Goal: Task Accomplishment & Management: Use online tool/utility

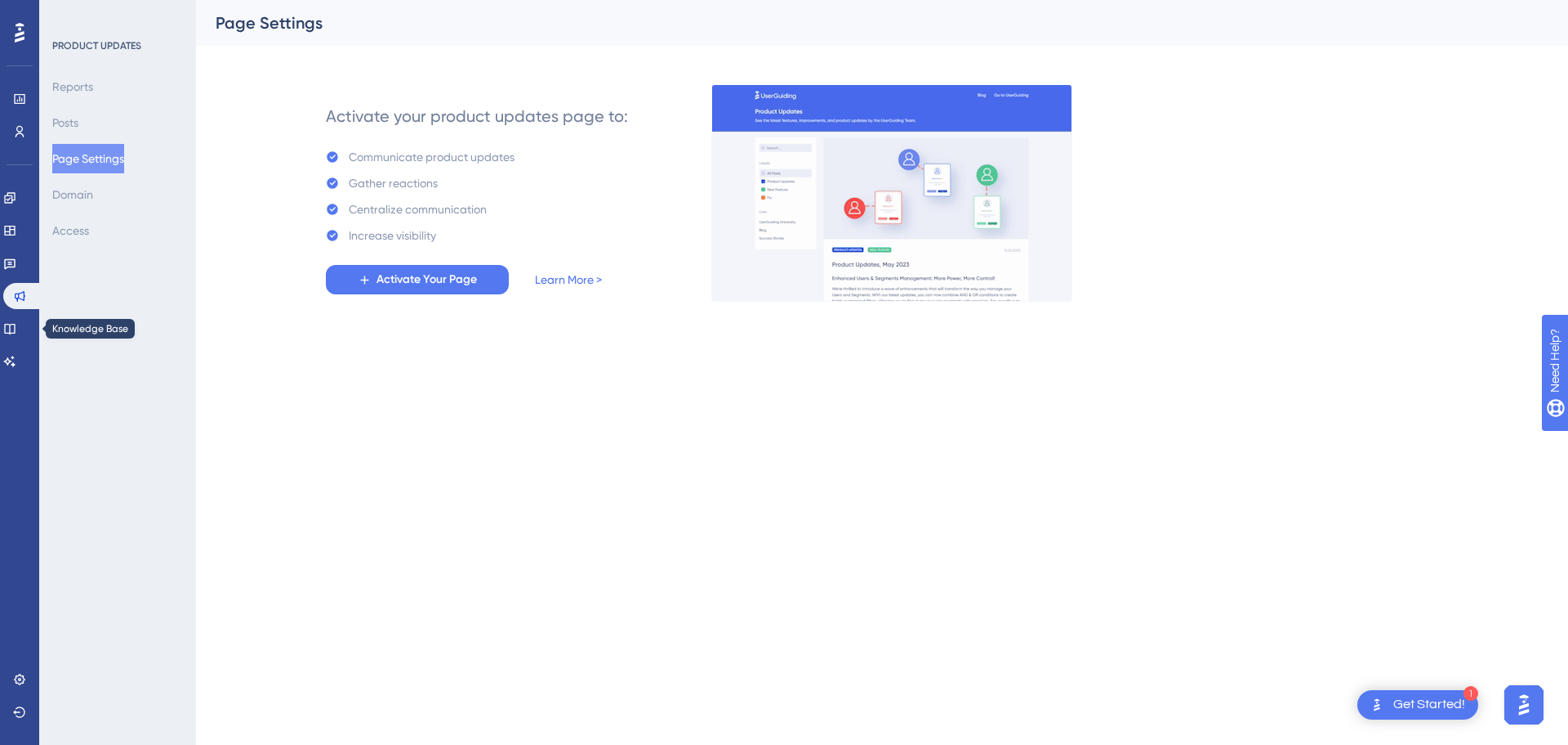
click at [0, 0] on div "✨ Save My Spot!✨" at bounding box center [0, 0] width 0 height 0
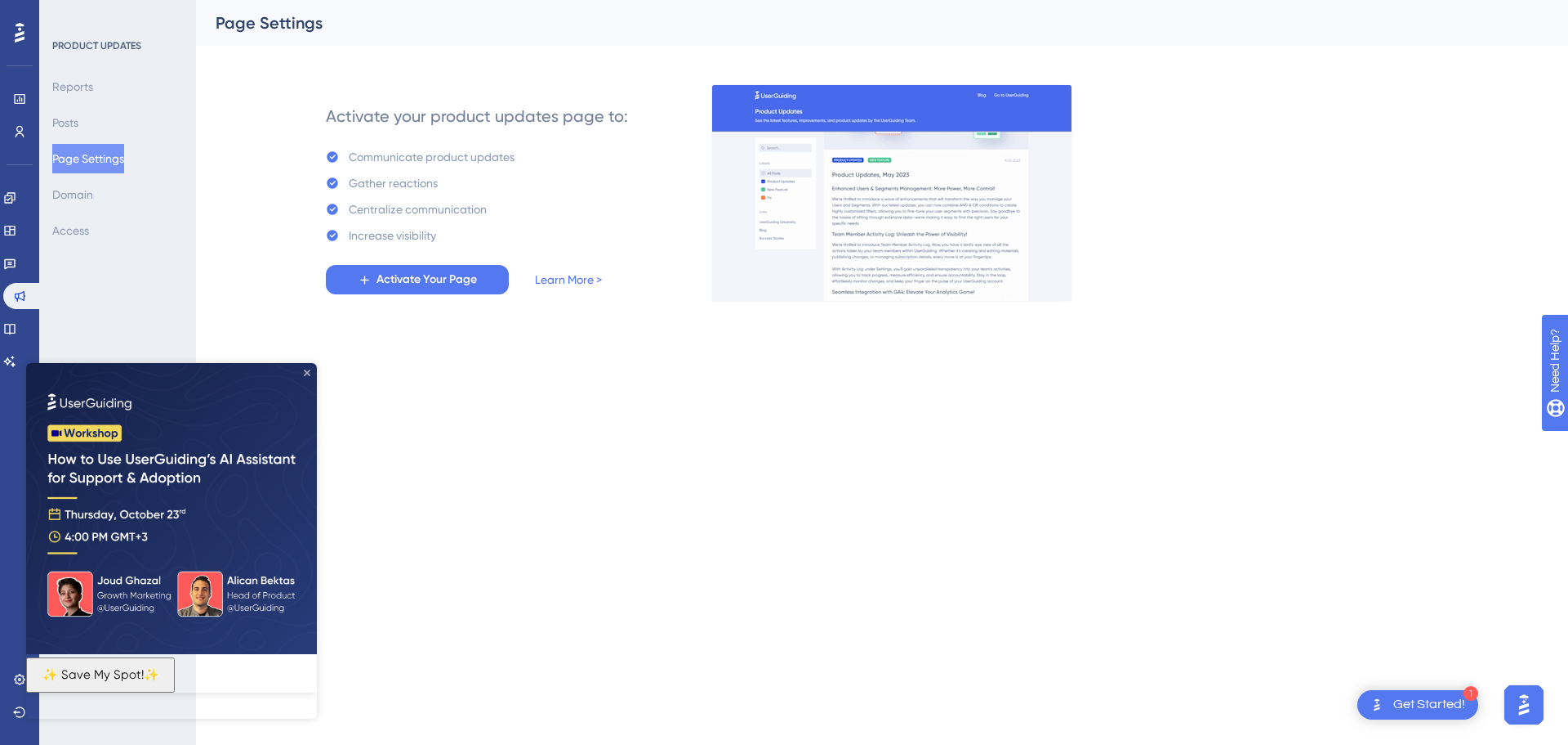
click at [303, 369] on icon "Close Preview" at bounding box center [306, 372] width 7 height 7
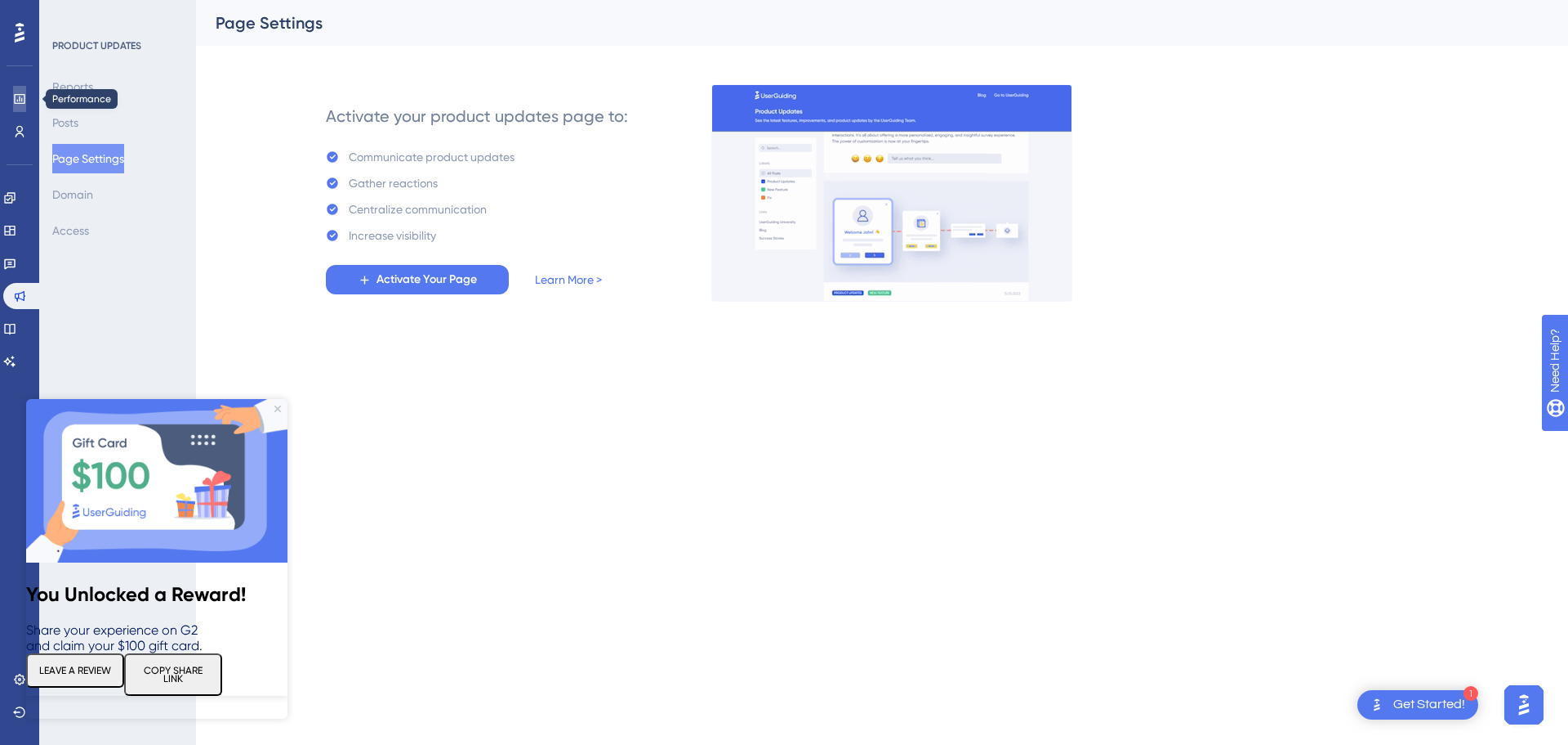
click at [19, 94] on icon at bounding box center [18, 99] width 11 height 10
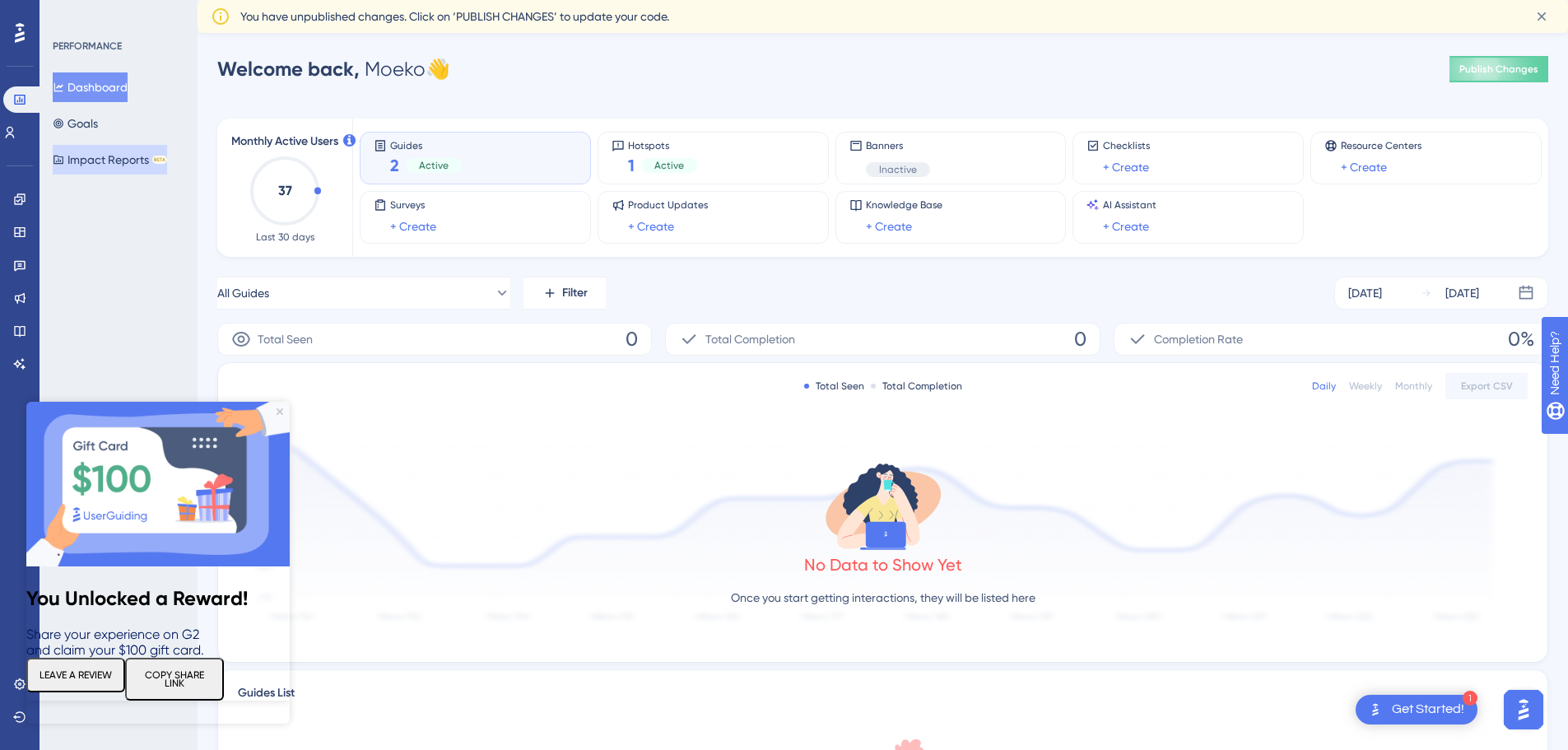
click at [127, 173] on button "Impact Reports BETA" at bounding box center [110, 159] width 114 height 30
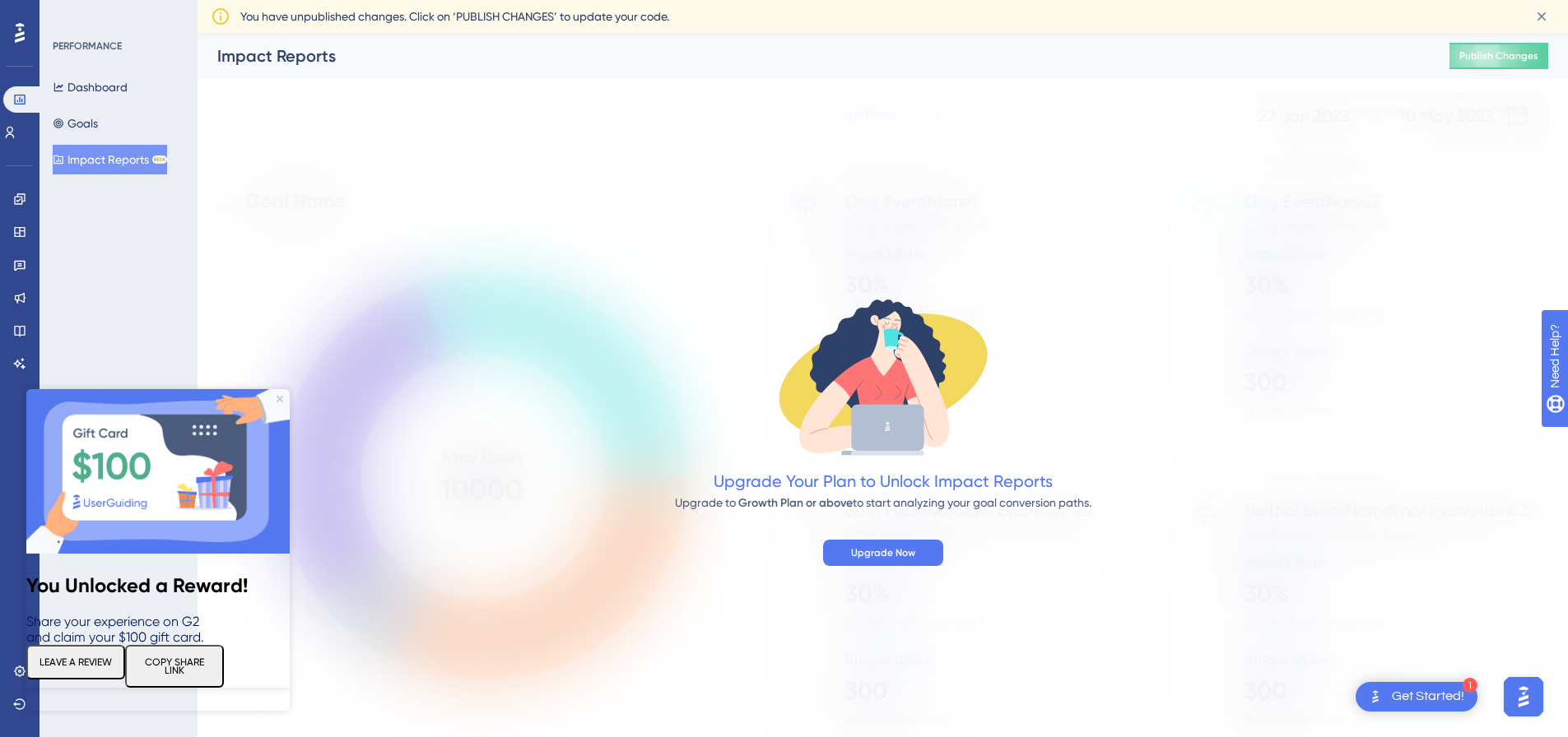
click at [279, 393] on img at bounding box center [157, 471] width 263 height 165
click at [288, 400] on img at bounding box center [157, 471] width 263 height 165
click at [281, 396] on icon "Close Preview" at bounding box center [279, 399] width 7 height 7
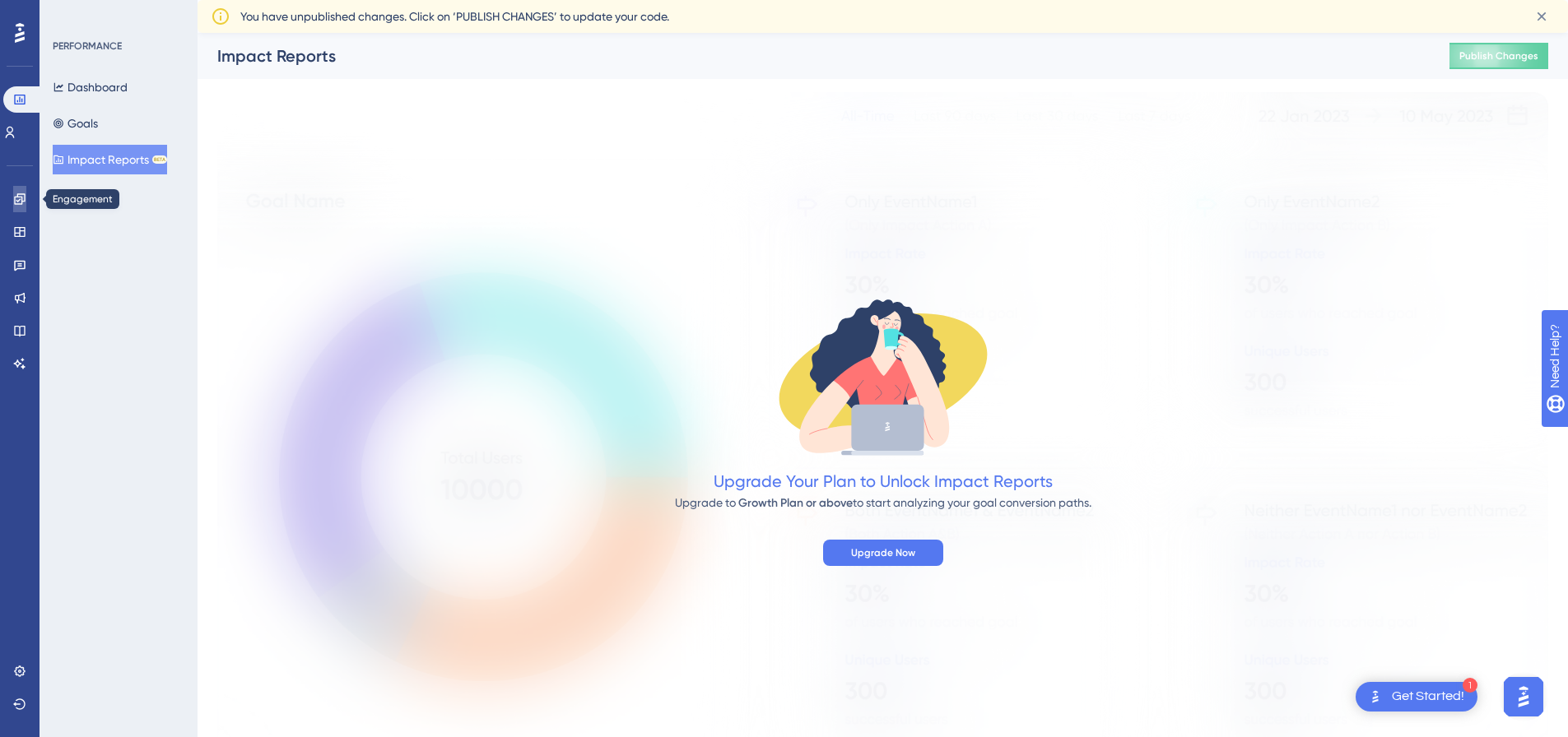
click at [22, 200] on icon at bounding box center [18, 198] width 11 height 11
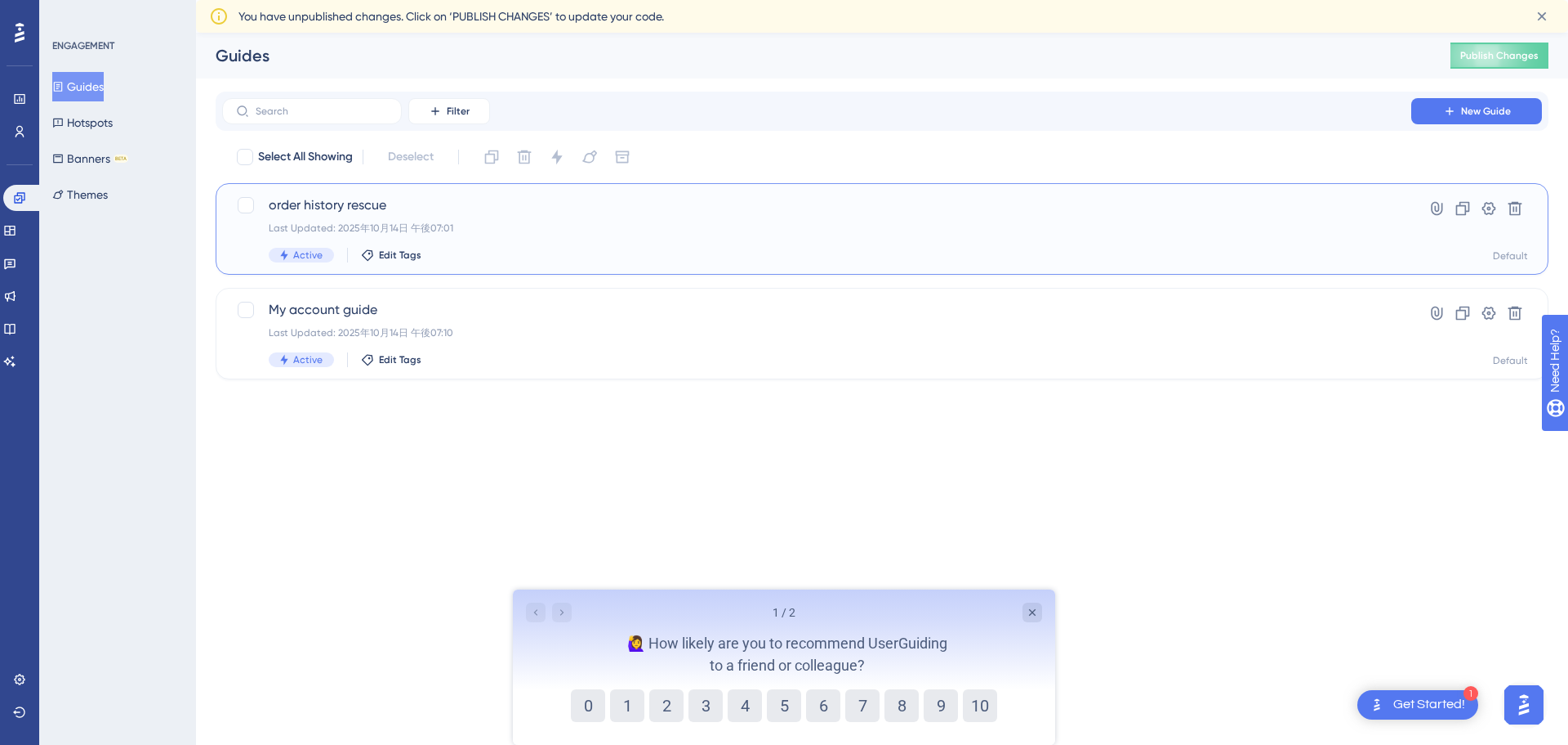
click at [334, 200] on span "order history rescue" at bounding box center [817, 205] width 1096 height 19
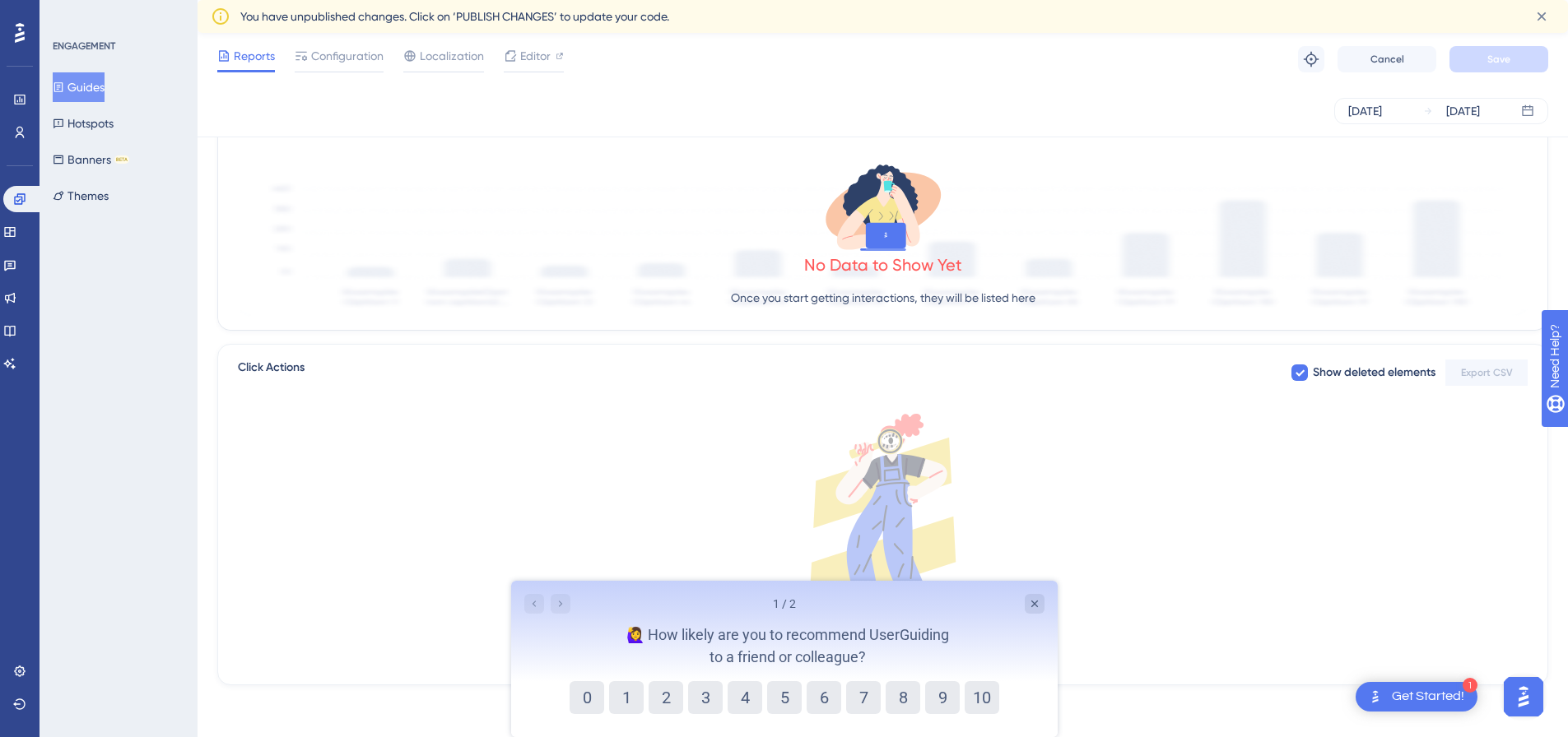
scroll to position [444, 0]
click at [1033, 609] on icon "Close survey" at bounding box center [1033, 604] width 14 height 14
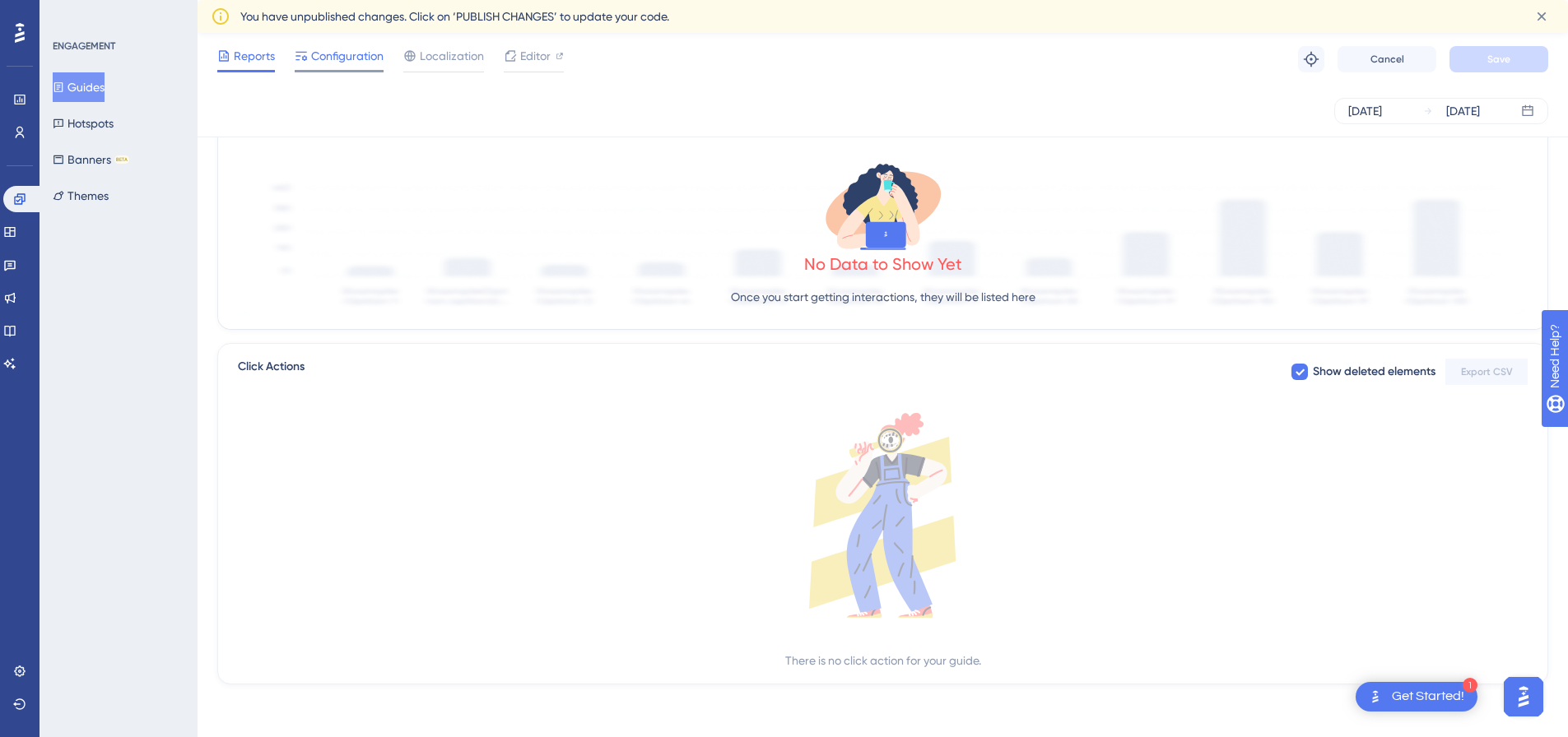
click at [367, 62] on span "Configuration" at bounding box center [347, 55] width 73 height 19
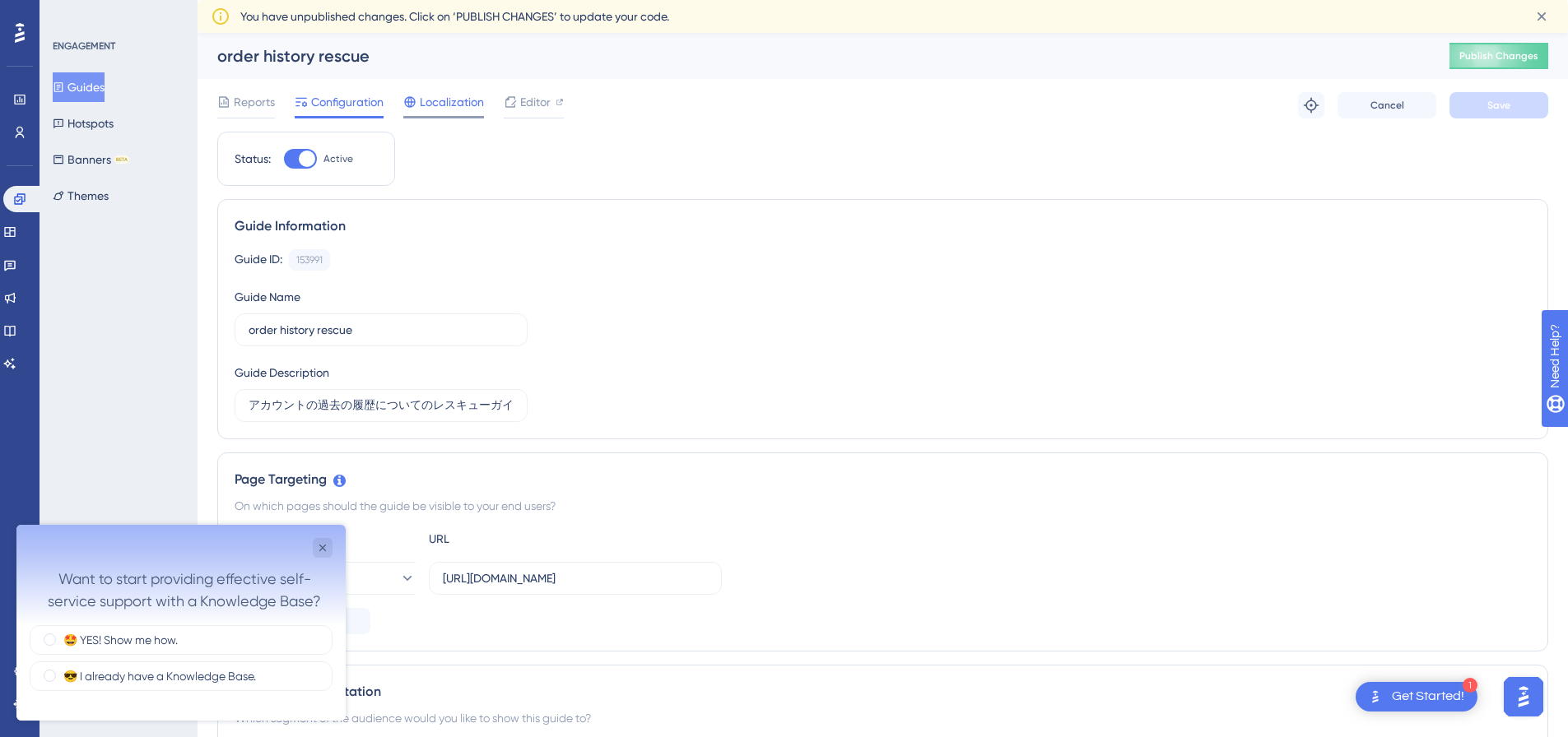
click at [466, 102] on span "Localization" at bounding box center [452, 102] width 64 height 19
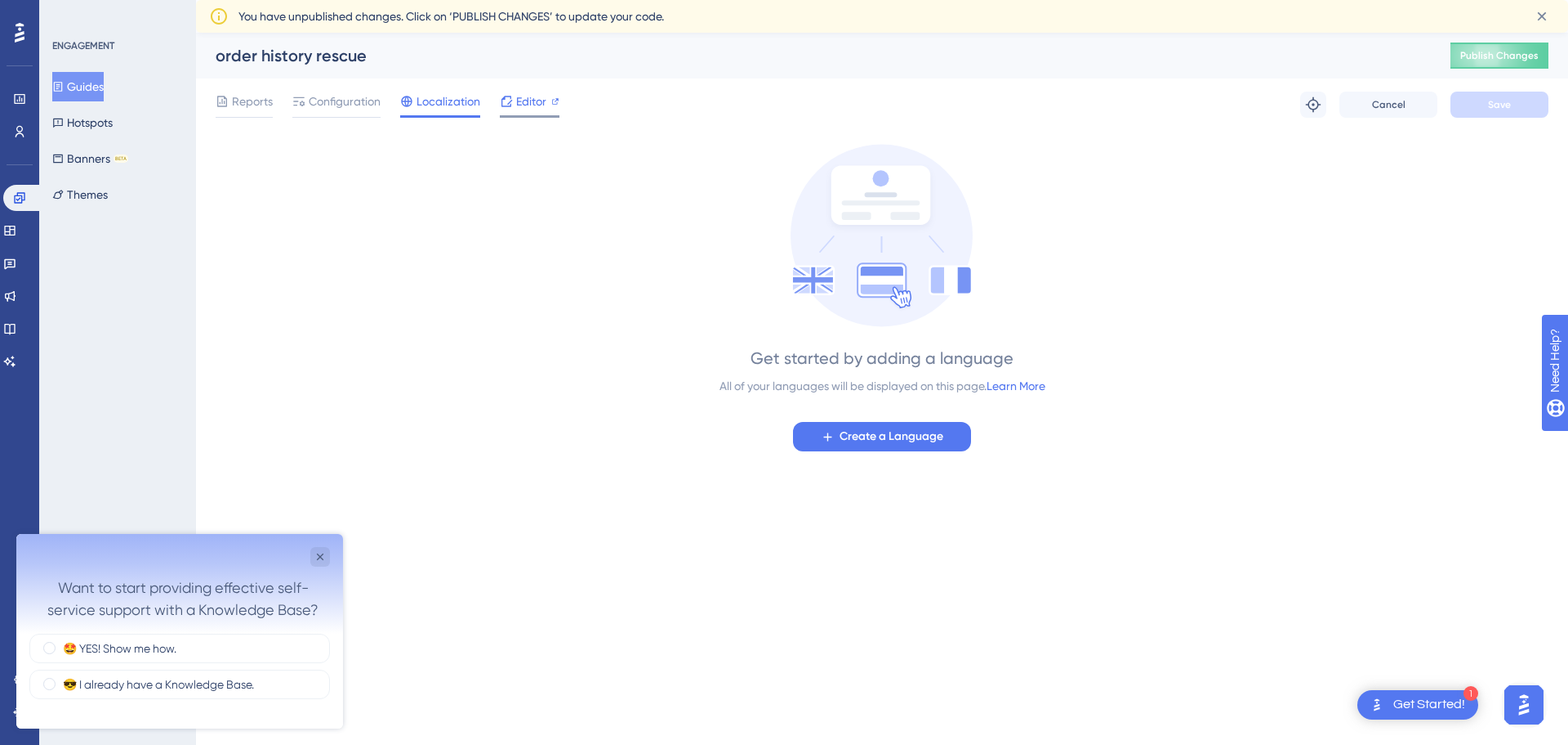
click at [539, 106] on span "Editor" at bounding box center [531, 101] width 30 height 19
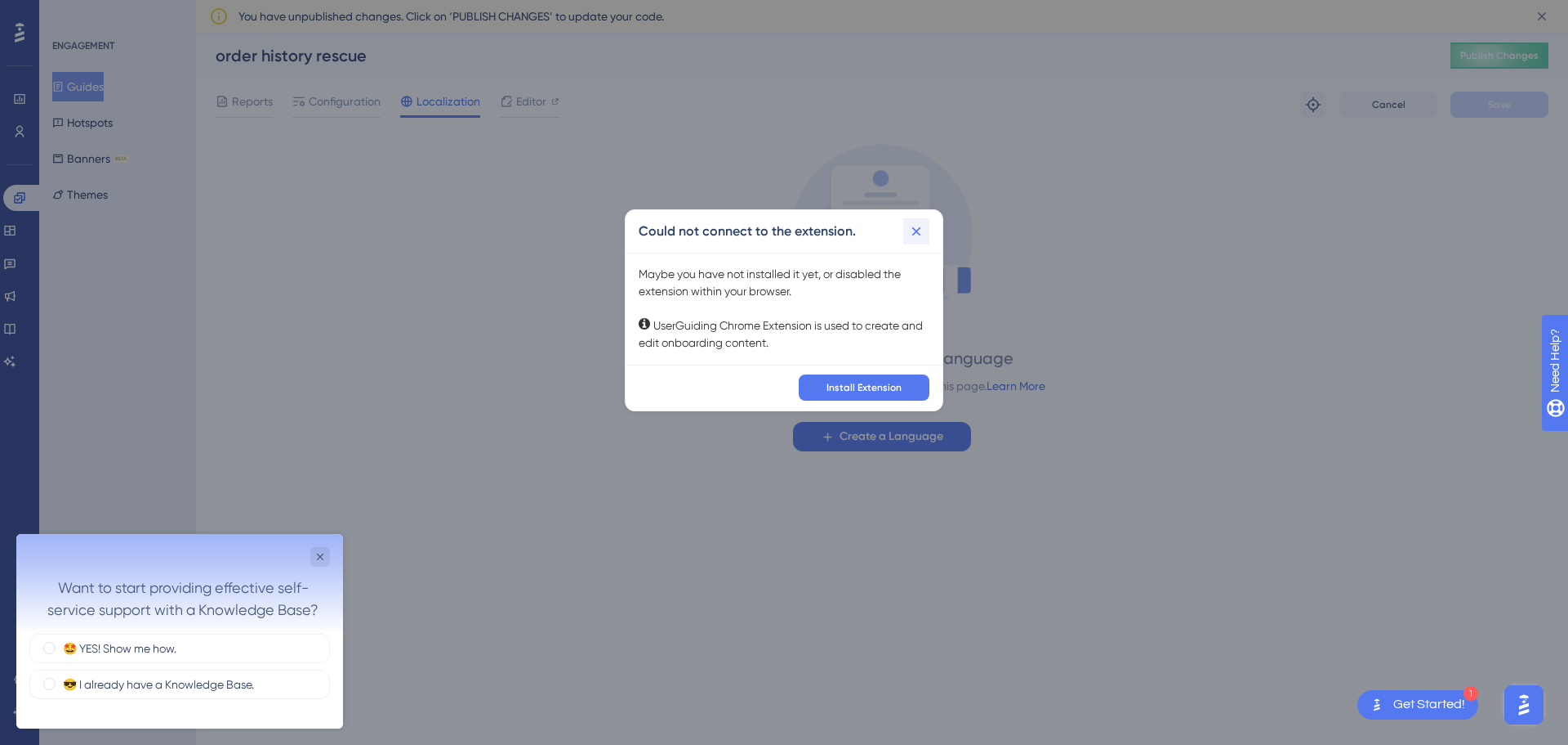
click at [914, 230] on icon at bounding box center [916, 231] width 16 height 16
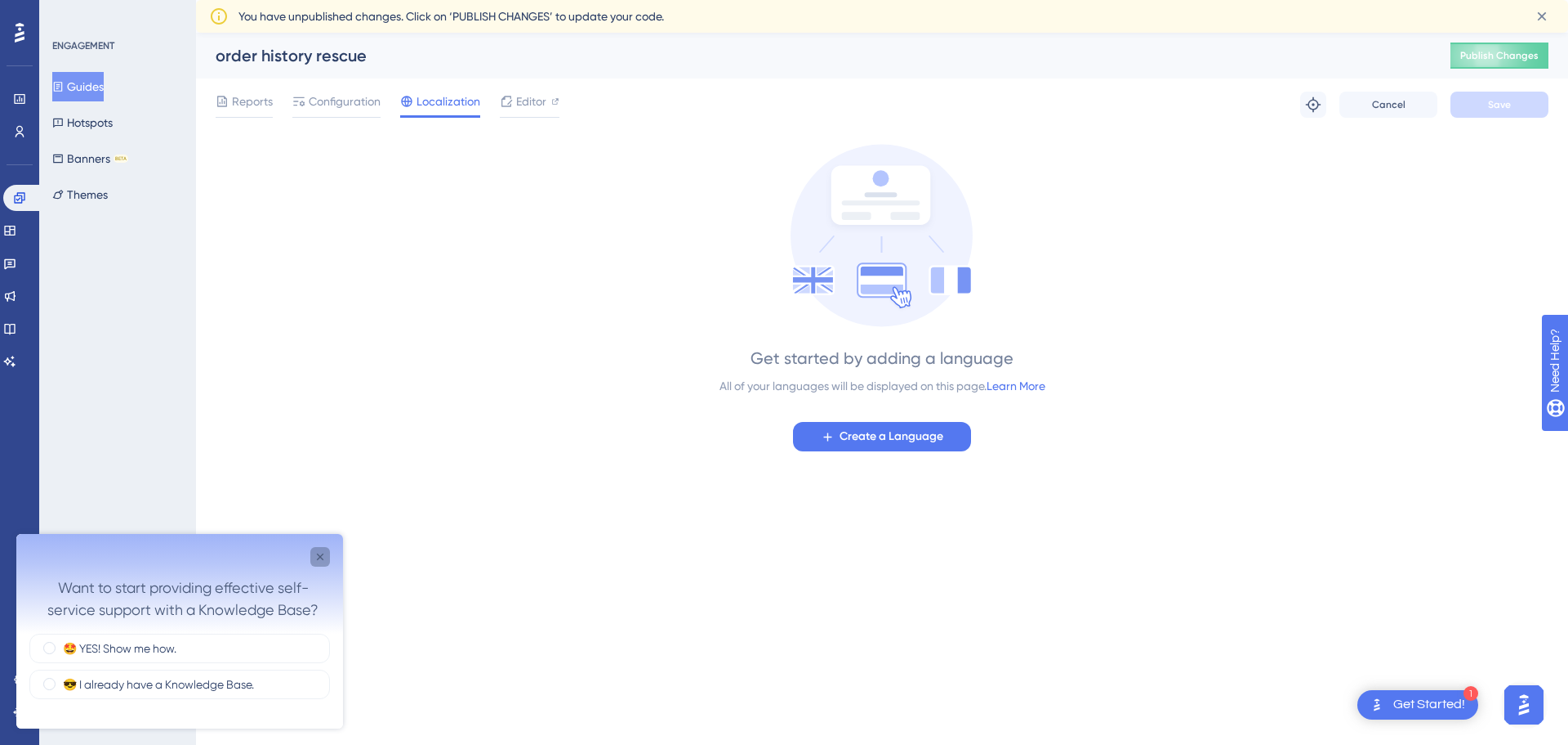
click at [325, 555] on icon "Close survey" at bounding box center [321, 557] width 13 height 13
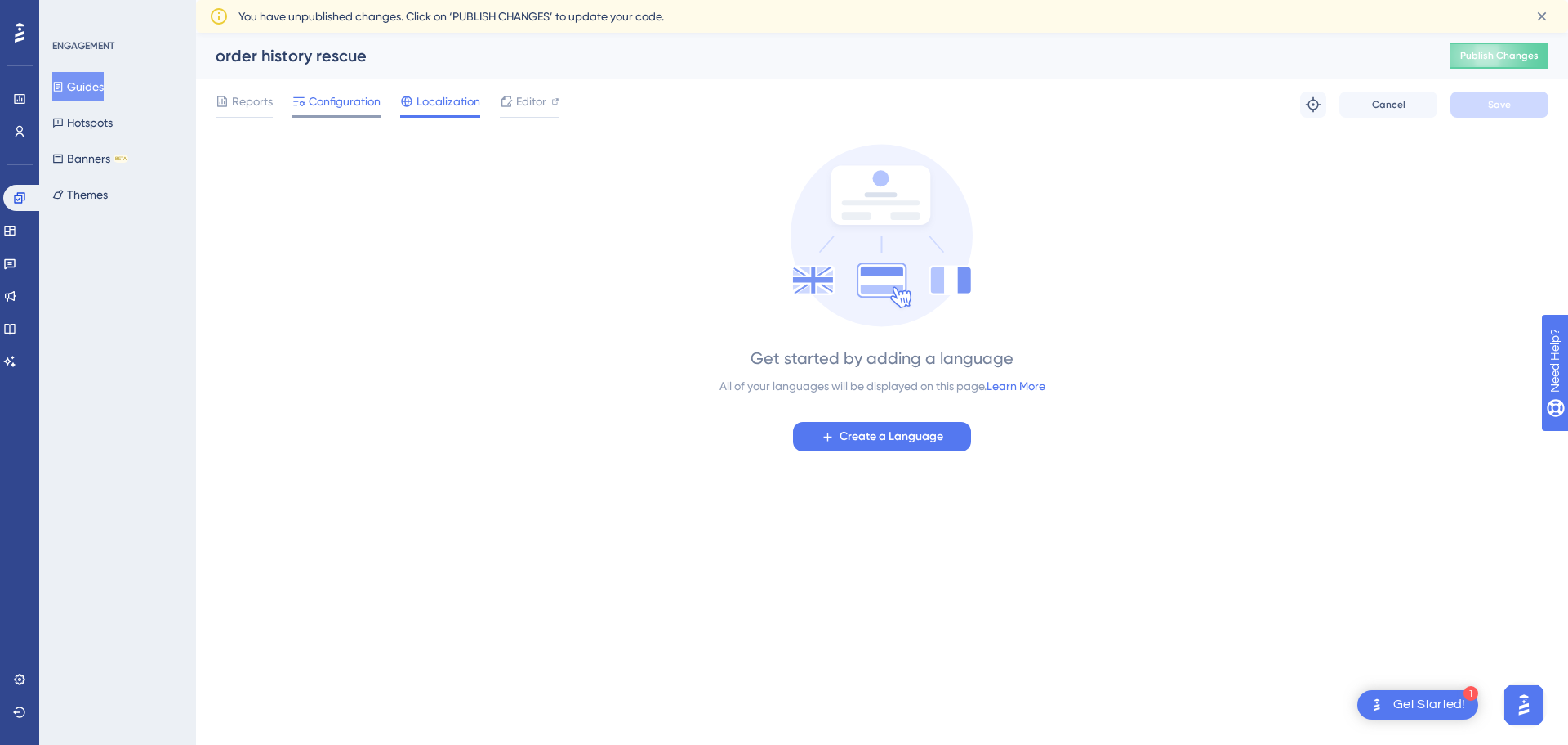
click at [312, 99] on span "Configuration" at bounding box center [345, 101] width 72 height 19
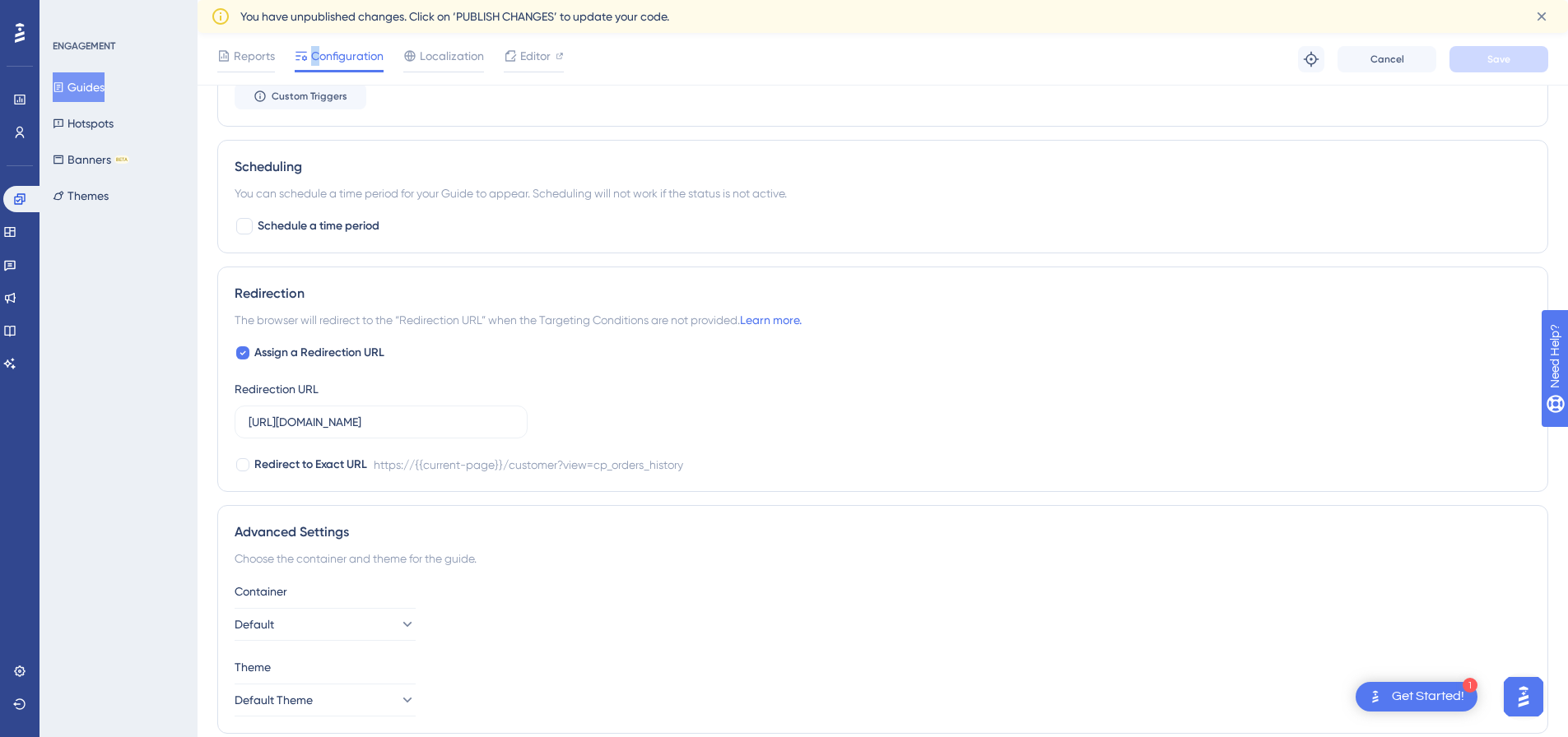
scroll to position [987, 0]
click at [489, 426] on input "[URL][DOMAIN_NAME]" at bounding box center [380, 420] width 265 height 18
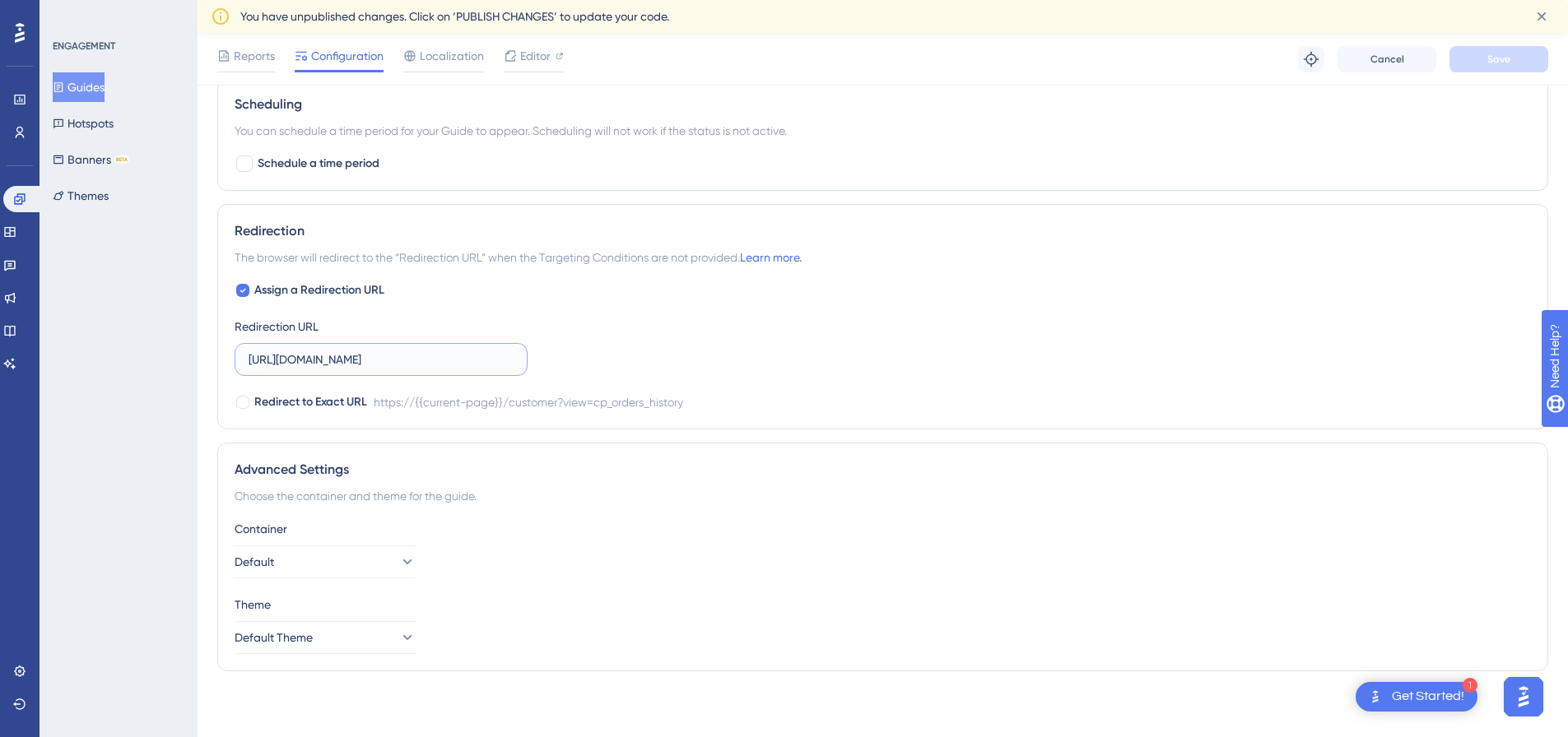
scroll to position [0, 60]
drag, startPoint x: 249, startPoint y: 362, endPoint x: 540, endPoint y: 364, distance: 291.0
click at [540, 364] on div "Assign a Redirection URL Redirection URL [URL][DOMAIN_NAME] Redirect to Exact U…" at bounding box center [883, 346] width 1296 height 132
